Goal: Information Seeking & Learning: Learn about a topic

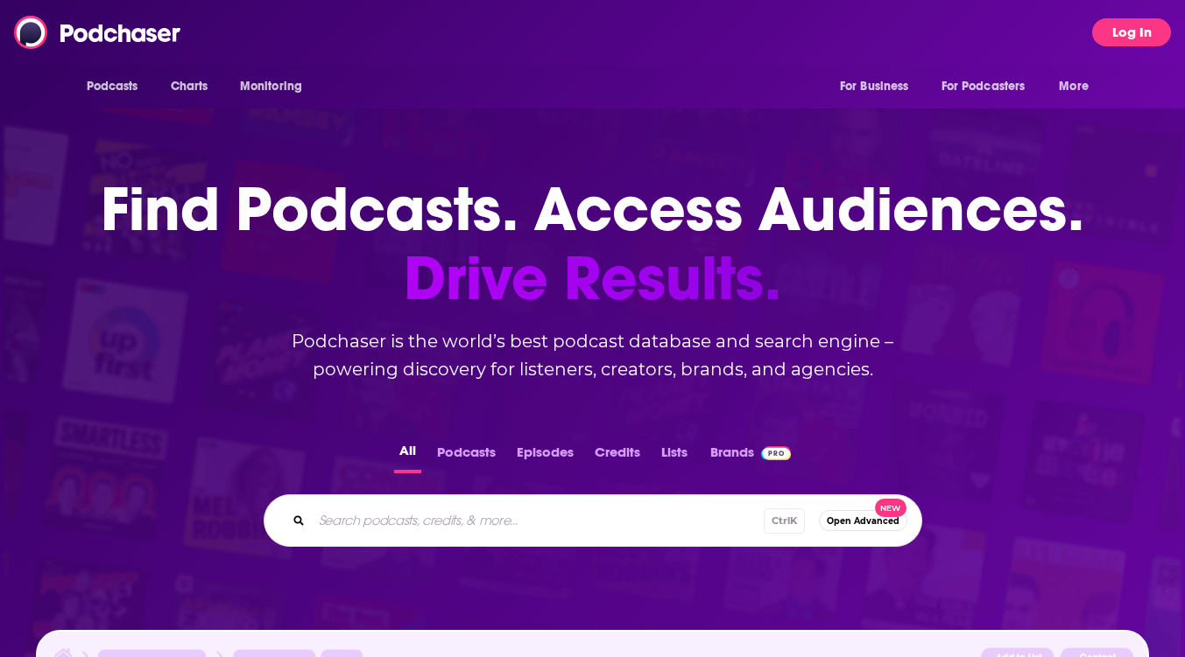
click at [1108, 44] on button "Log In" at bounding box center [1131, 32] width 79 height 28
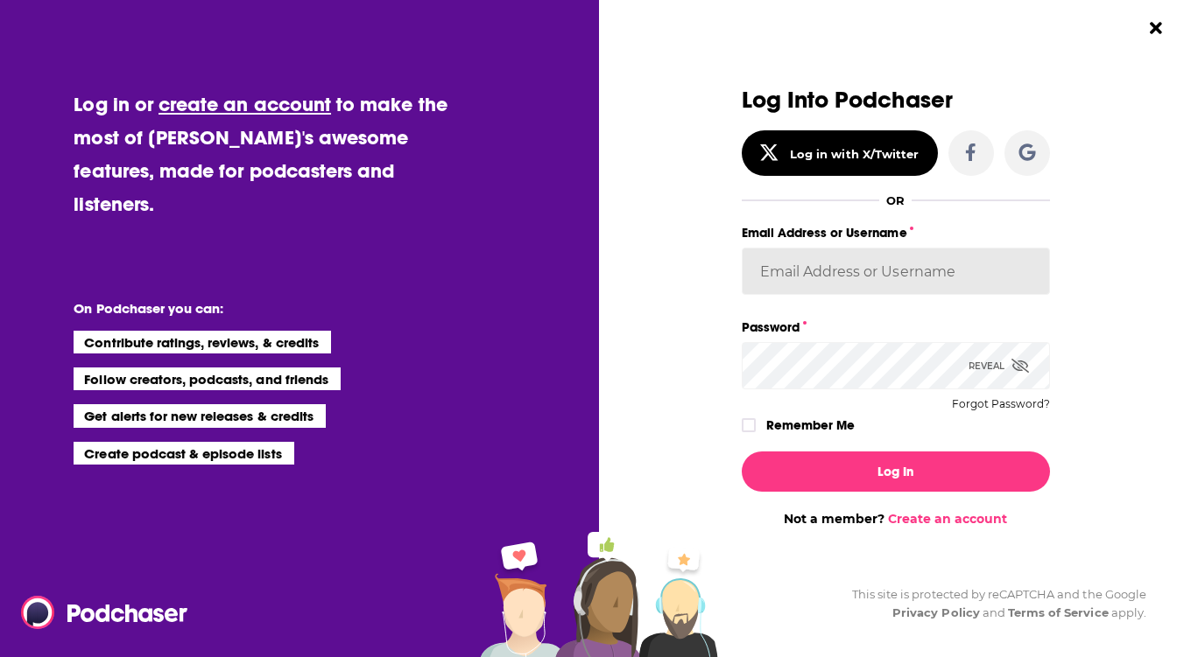
click at [764, 260] on input "Email Address or Username" at bounding box center [896, 271] width 308 height 47
type input "[EMAIL_ADDRESS][DOMAIN_NAME]"
click at [742, 452] on button "Log In" at bounding box center [896, 472] width 308 height 40
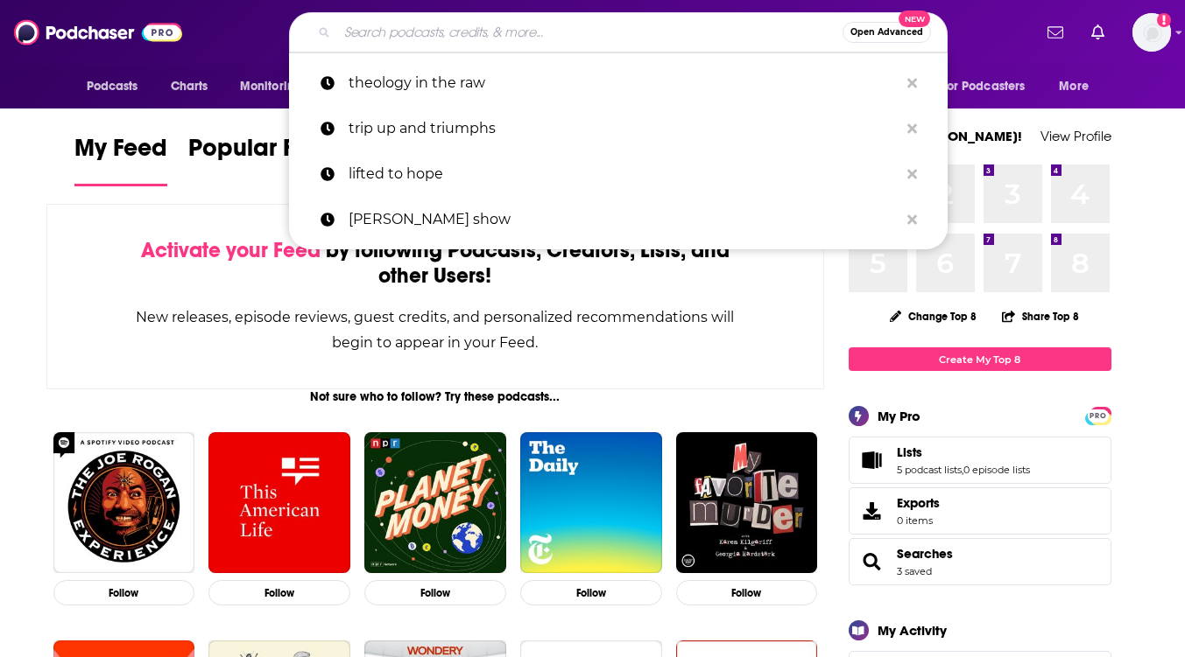
click at [378, 32] on input "Search podcasts, credits, & more..." at bounding box center [589, 32] width 505 height 28
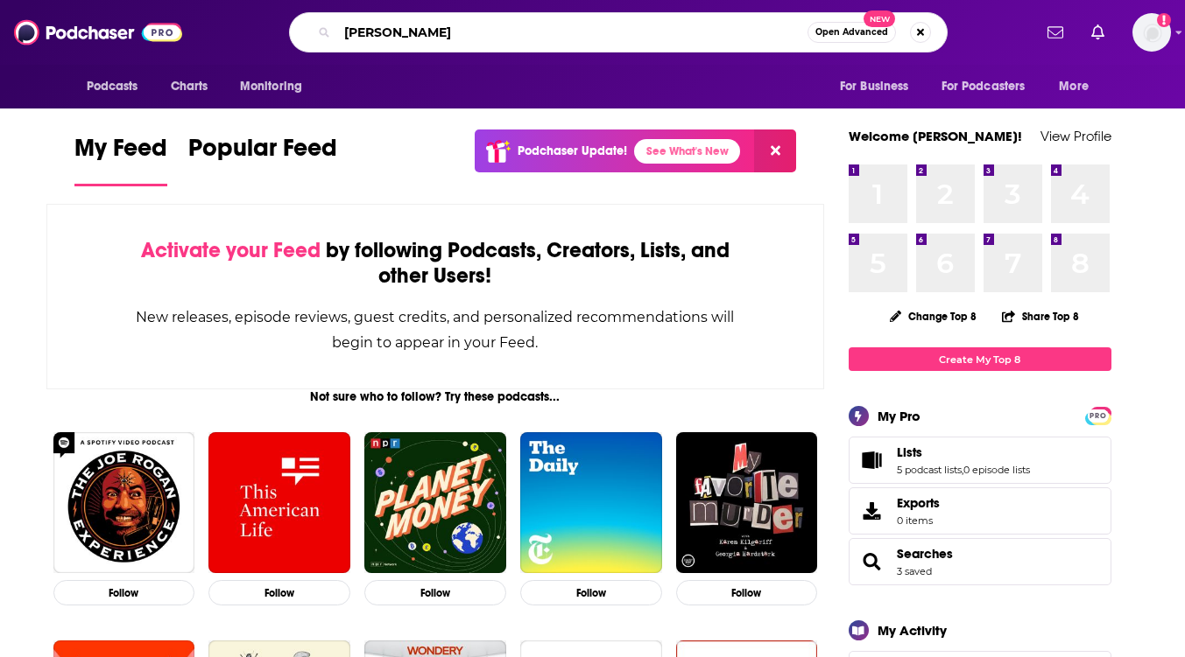
type input "[PERSON_NAME]"
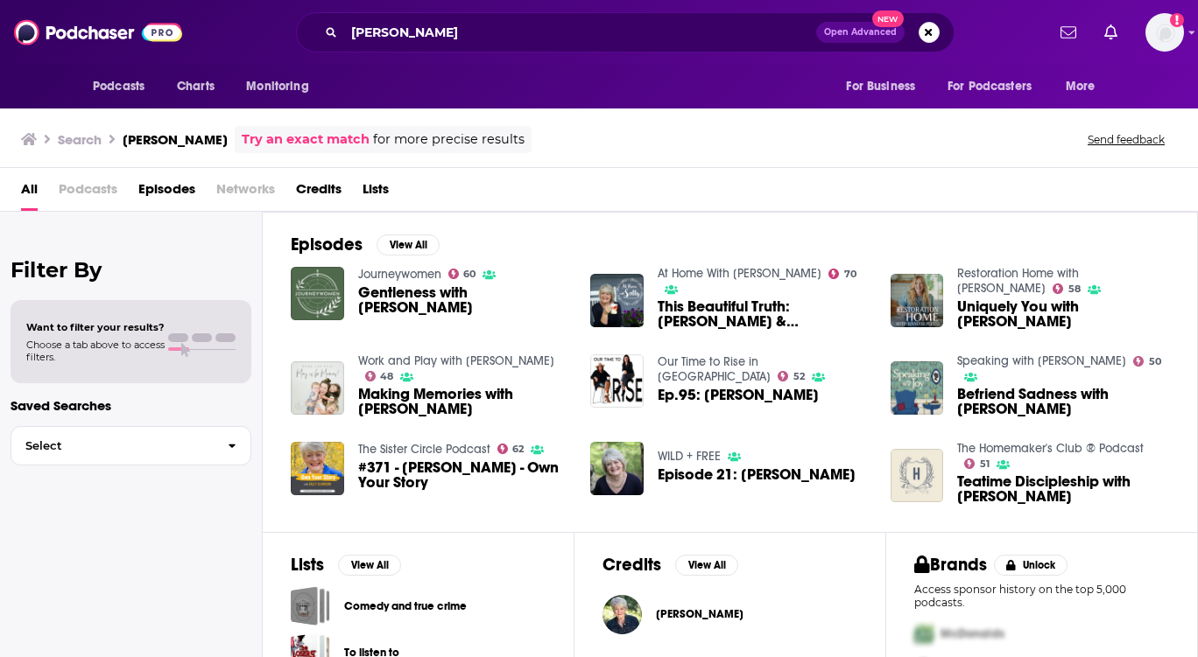
click at [700, 311] on span "This Beautiful Truth: [PERSON_NAME] & [PERSON_NAME]" at bounding box center [763, 314] width 212 height 30
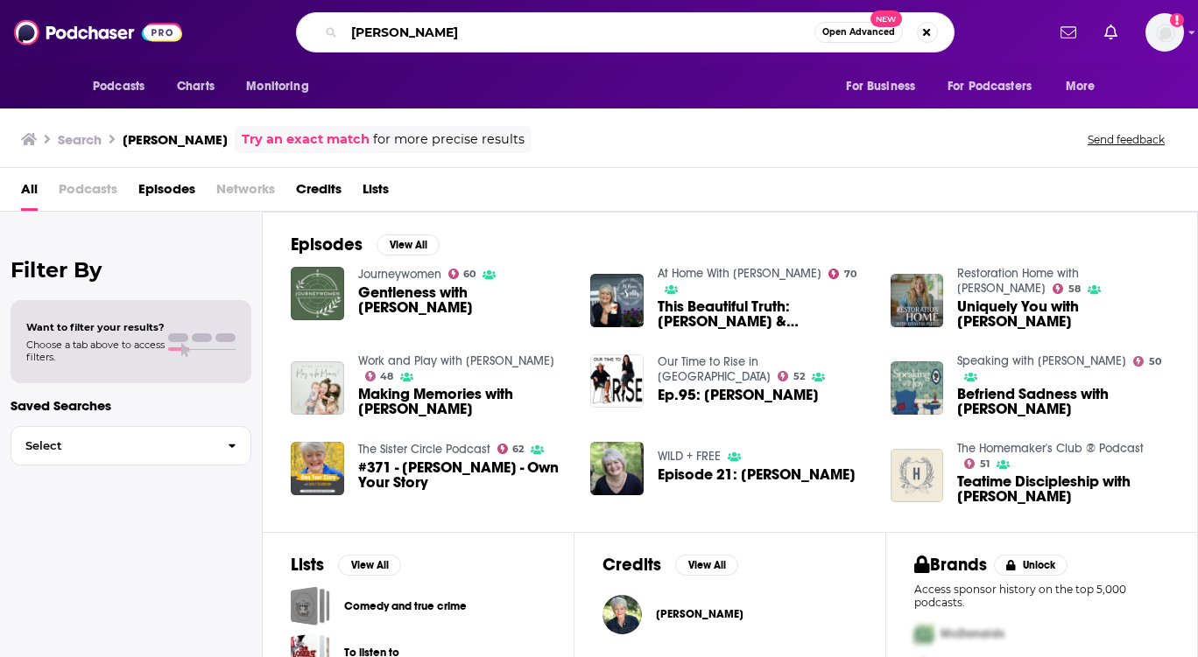
click at [352, 28] on input "[PERSON_NAME]" at bounding box center [579, 32] width 470 height 28
type input "at home with [PERSON_NAME]"
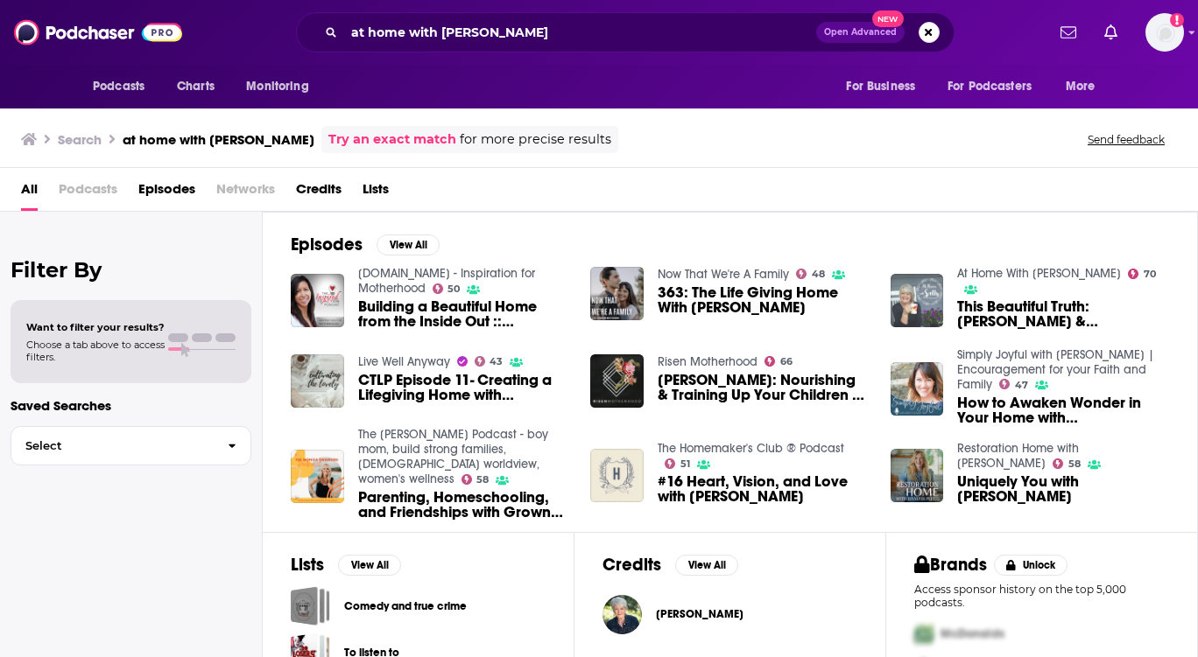
click at [908, 292] on img "This Beautiful Truth: Sarah Clarkson & Sally Clarkson" at bounding box center [916, 300] width 53 height 53
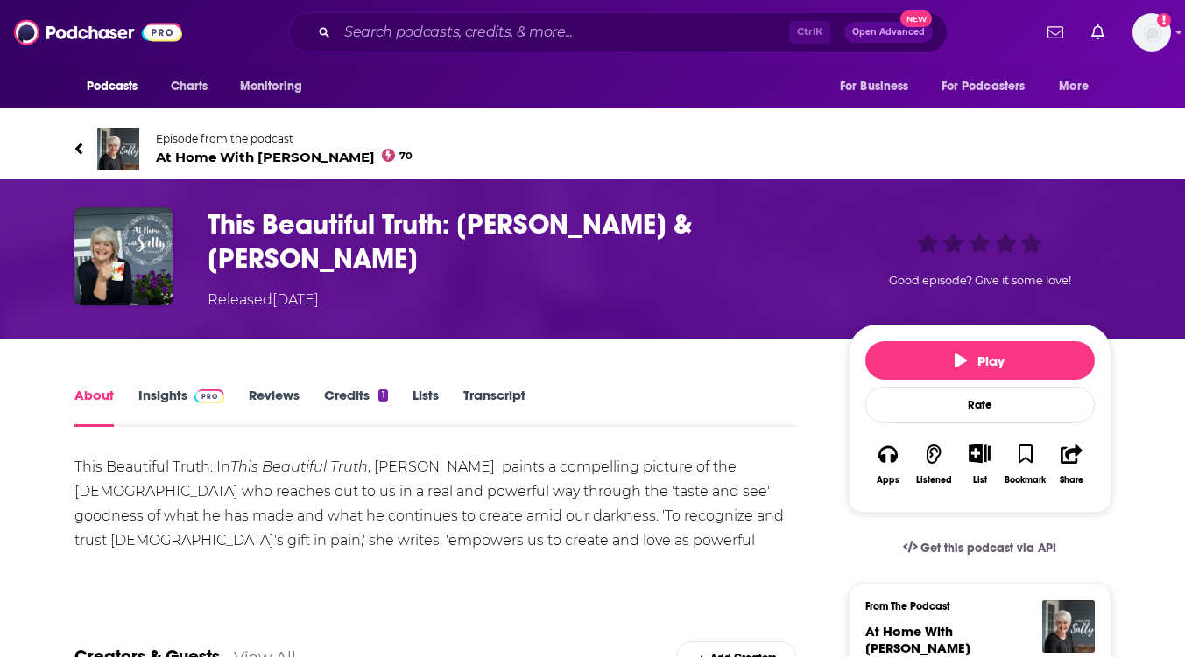
click at [161, 390] on link "Insights" at bounding box center [181, 407] width 87 height 40
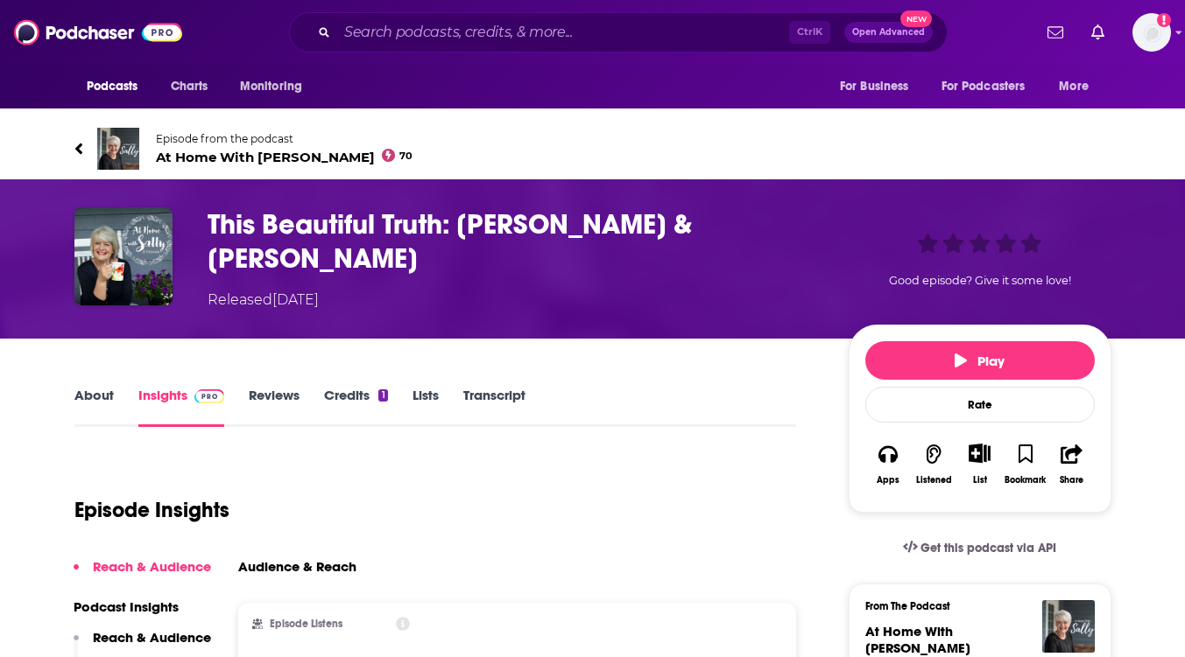
click at [87, 407] on link "About" at bounding box center [93, 407] width 39 height 40
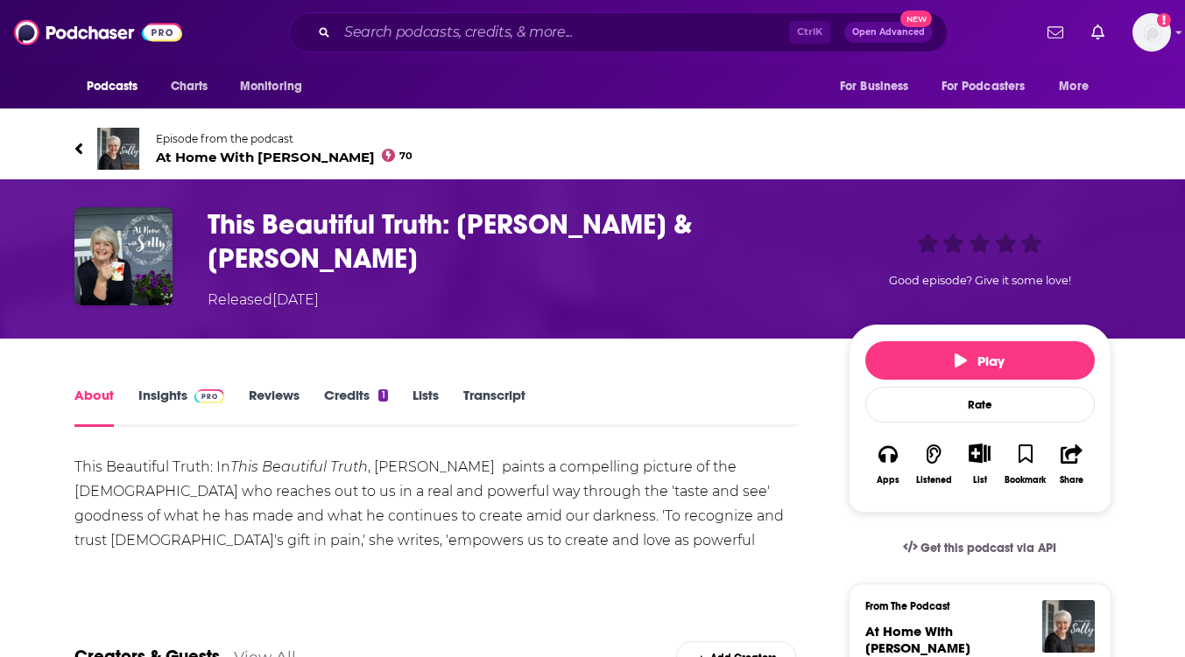
click at [489, 392] on link "Transcript" at bounding box center [494, 407] width 62 height 40
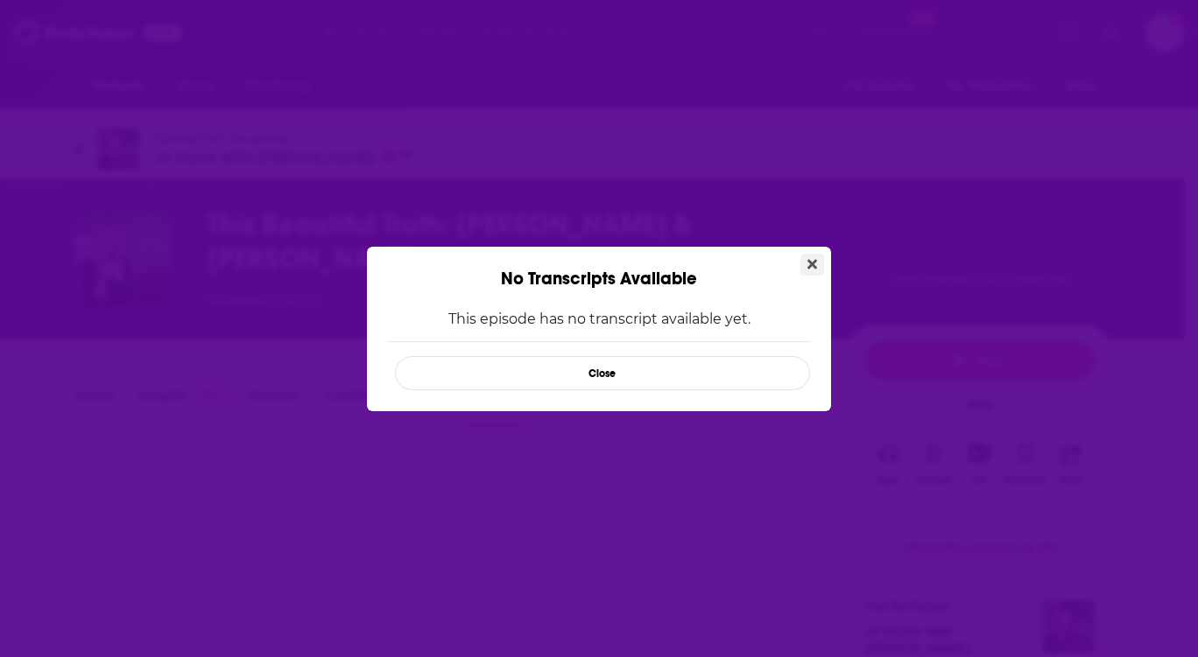
click at [809, 259] on icon "Close" at bounding box center [812, 264] width 10 height 10
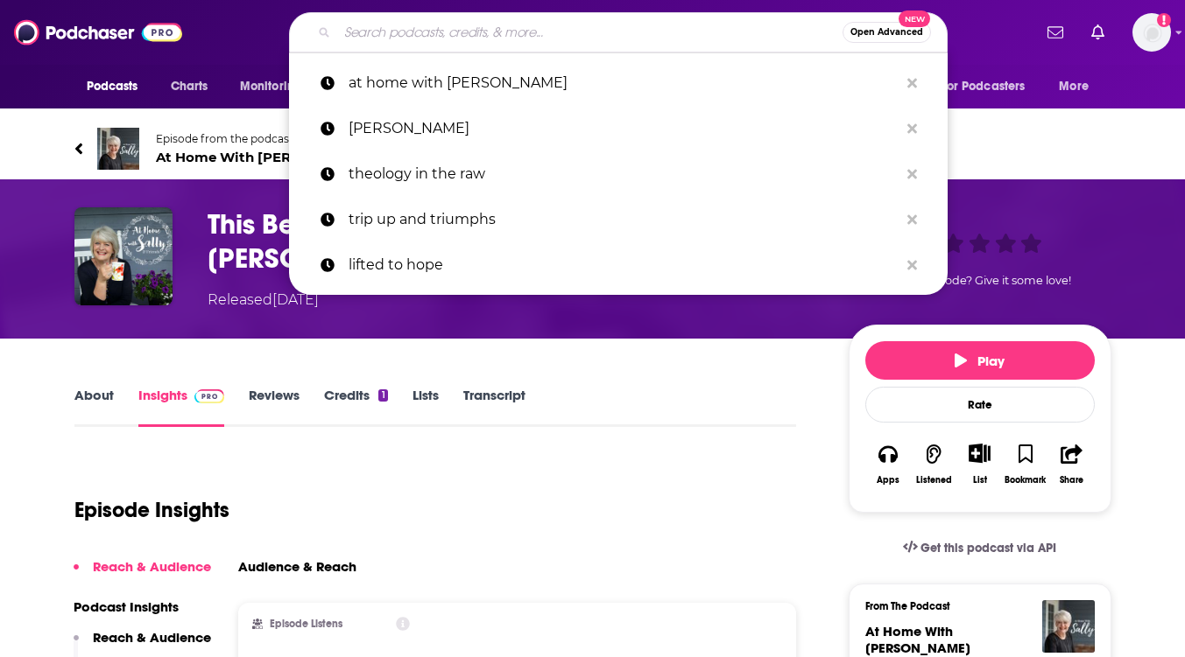
click at [384, 28] on input "Search podcasts, credits, & more..." at bounding box center [589, 32] width 505 height 28
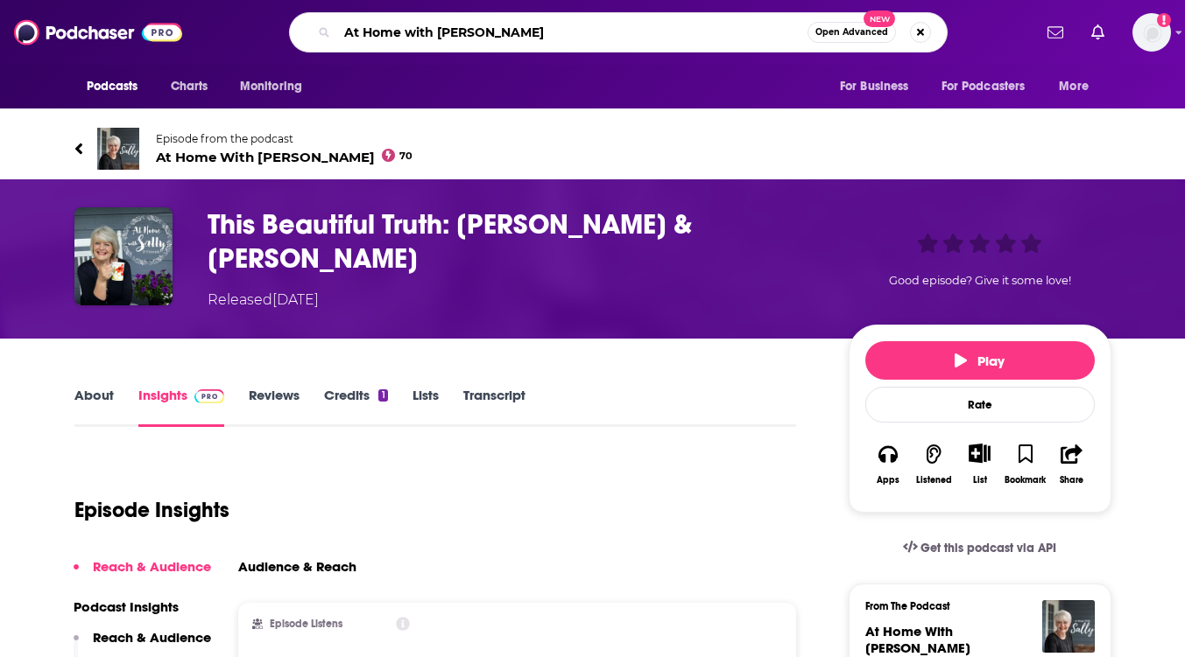
type input "At Home with [PERSON_NAME]"
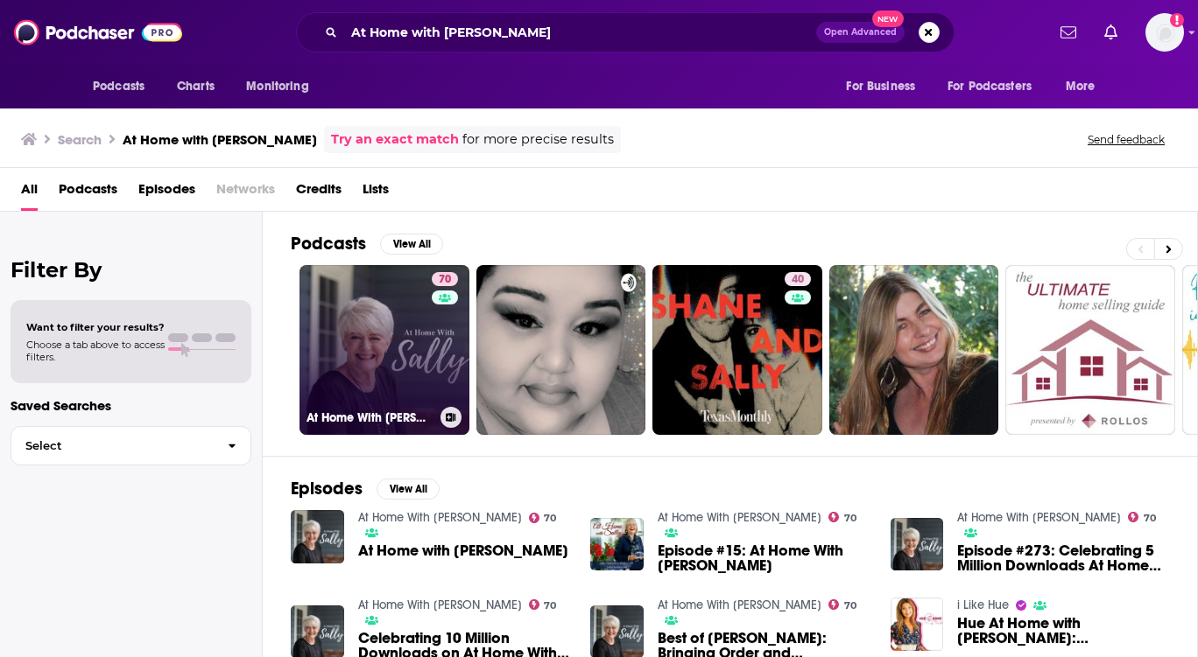
click at [398, 343] on link "70 At Home With [PERSON_NAME]" at bounding box center [384, 350] width 170 height 170
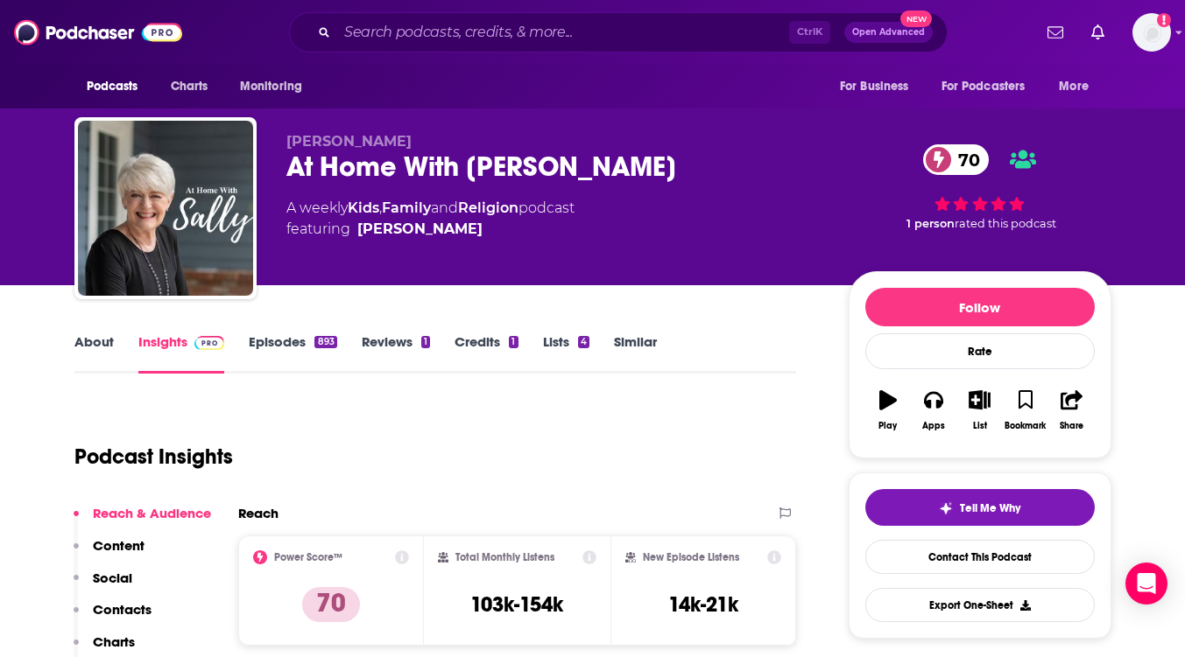
click at [275, 340] on link "Episodes 893" at bounding box center [293, 354] width 88 height 40
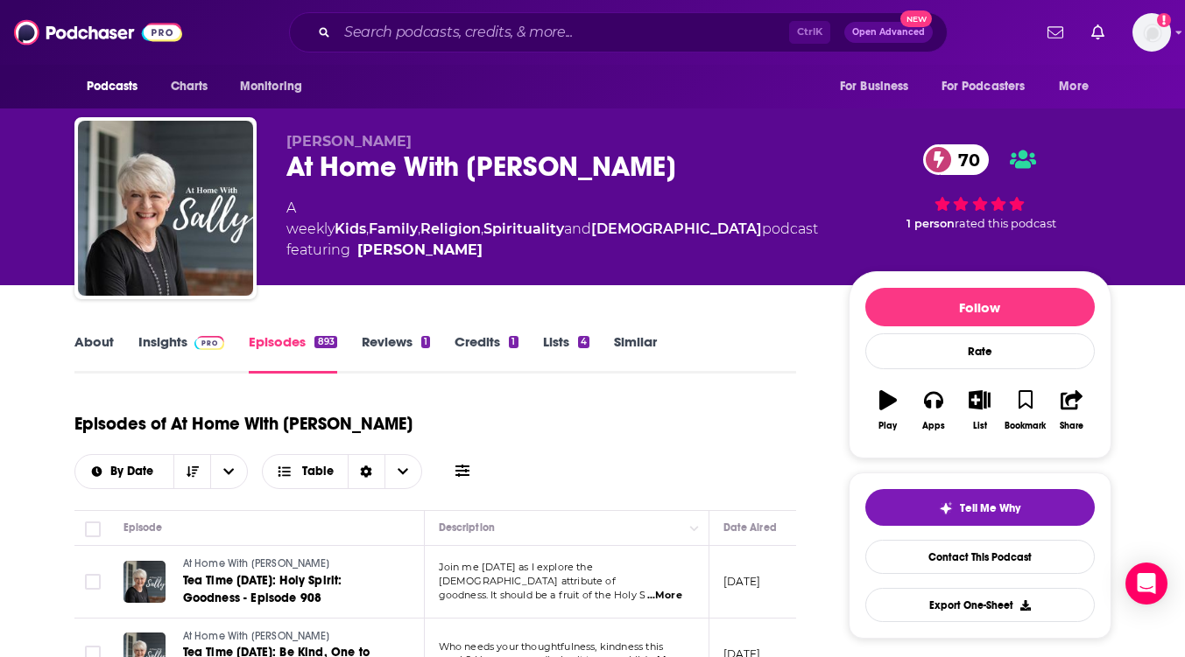
click at [758, 574] on p "[DATE]" at bounding box center [742, 581] width 38 height 15
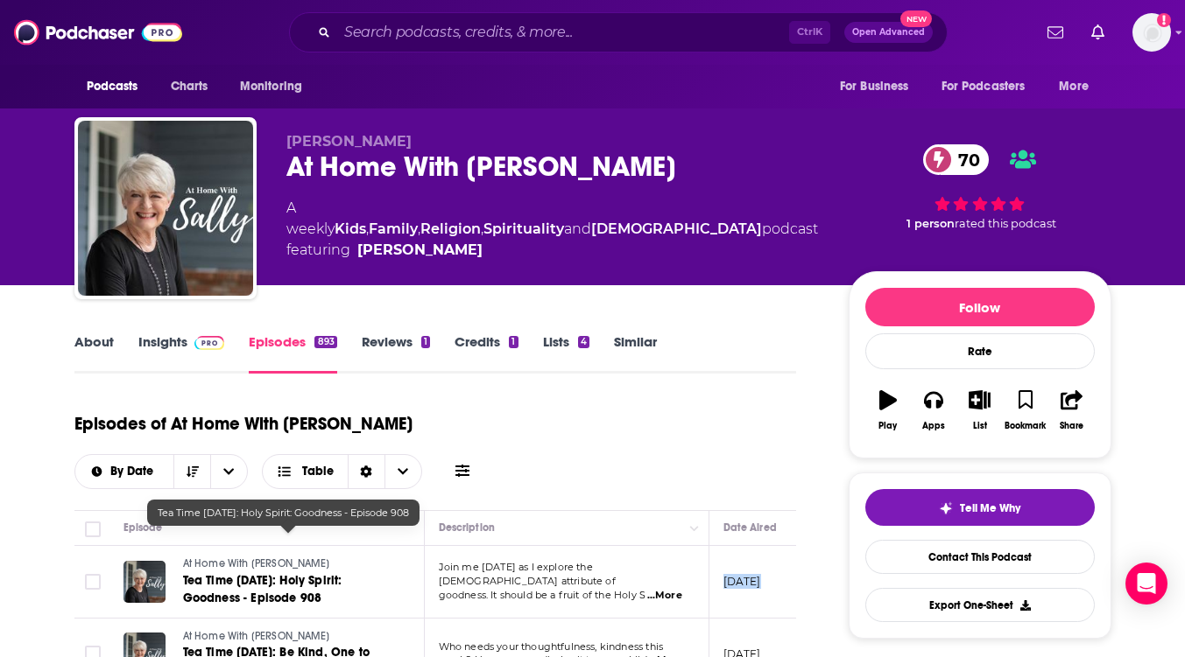
click at [264, 573] on span "Tea Time [DATE]: Holy Spirit: Goodness - Episode 908" at bounding box center [262, 589] width 159 height 32
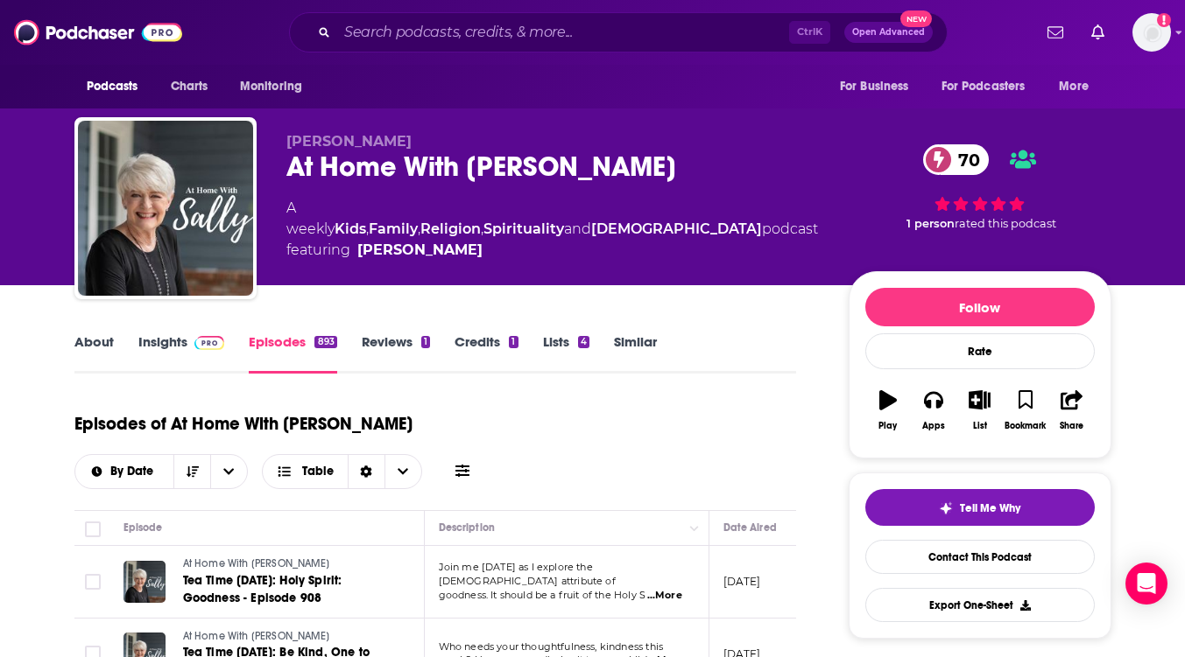
click at [99, 341] on link "About" at bounding box center [93, 354] width 39 height 40
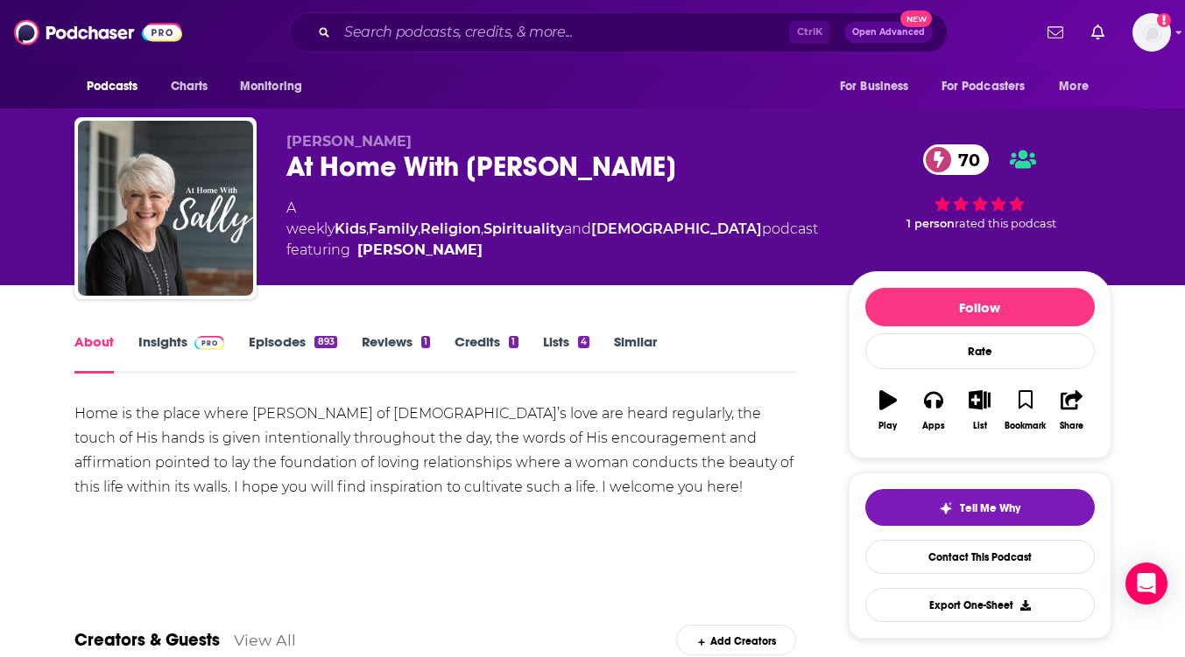
click at [152, 352] on link "Insights" at bounding box center [181, 354] width 87 height 40
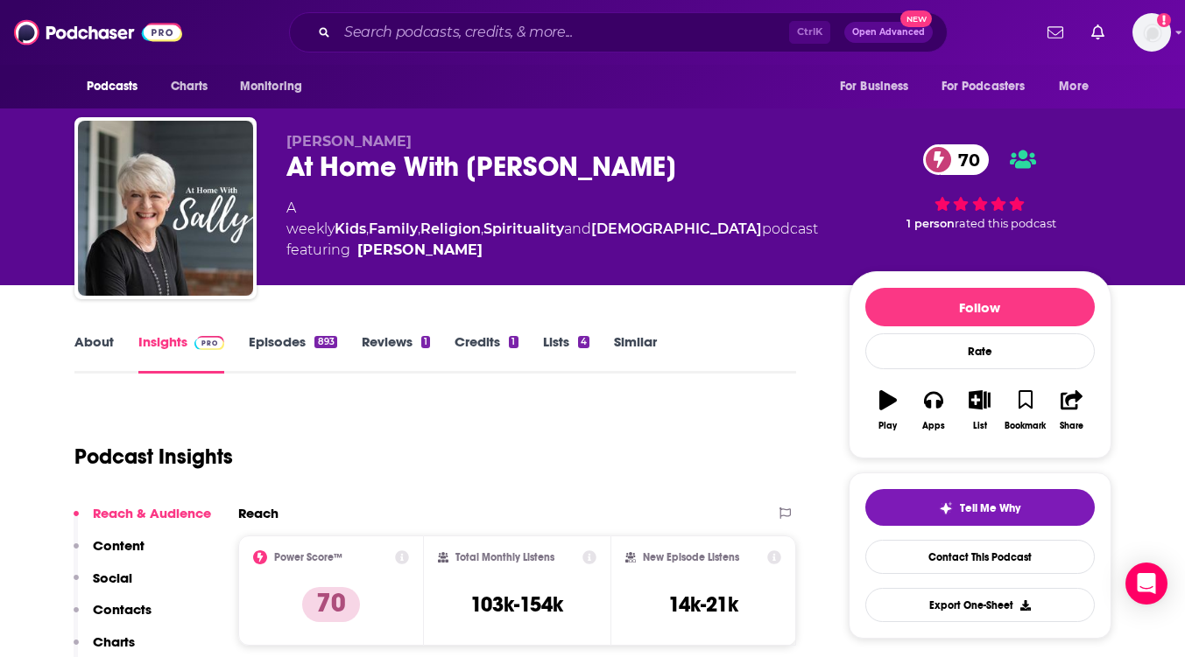
click at [285, 346] on link "Episodes 893" at bounding box center [293, 354] width 88 height 40
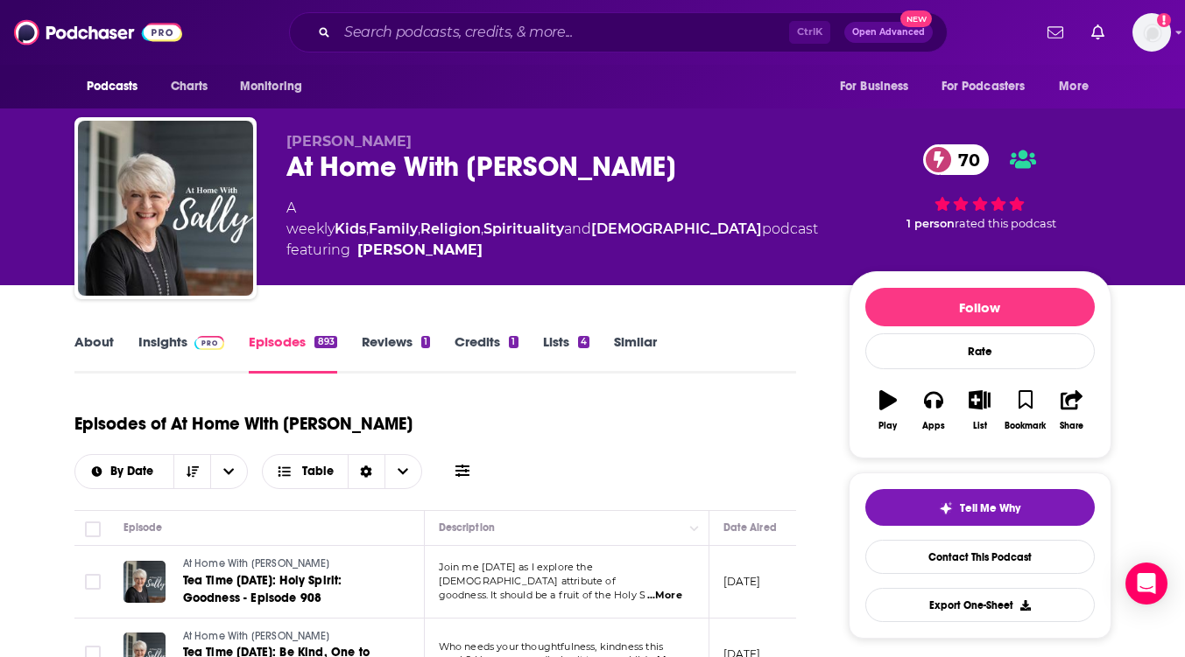
click at [161, 331] on div "About Insights Episodes 893 Reviews 1 Credits 1 Lists 4 Similar" at bounding box center [435, 352] width 722 height 43
click at [161, 339] on link "Insights" at bounding box center [181, 354] width 87 height 40
